Goal: Find contact information: Find contact information

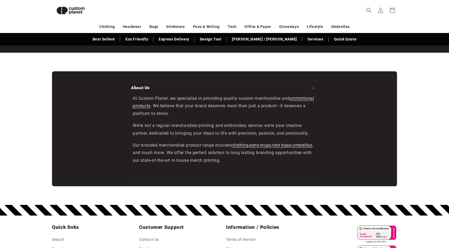
scroll to position [920, 0]
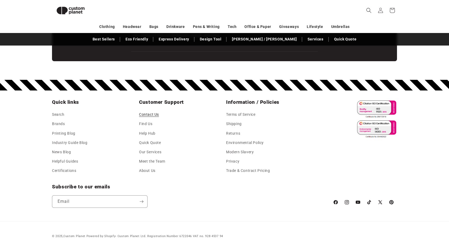
click at [146, 113] on link "Contact Us" at bounding box center [149, 115] width 20 height 8
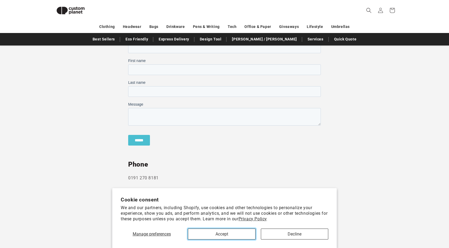
click at [233, 236] on button "Accept" at bounding box center [221, 233] width 67 height 11
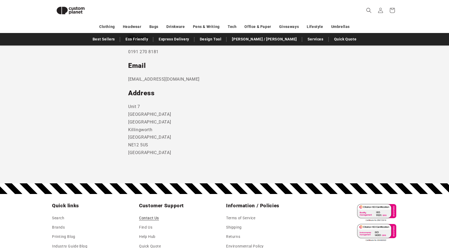
scroll to position [222, 0]
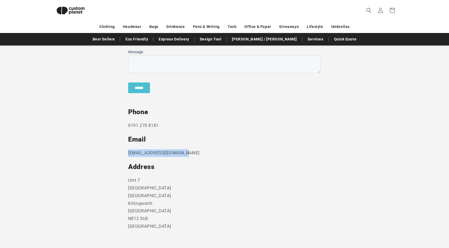
drag, startPoint x: 195, startPoint y: 151, endPoint x: 121, endPoint y: 153, distance: 73.6
click at [121, 153] on section "Send us a message and someone will get back to you within 24 hours. Phone [PHON…" at bounding box center [224, 110] width 449 height 294
copy p "[EMAIL_ADDRESS][DOMAIN_NAME]"
